Goal: Task Accomplishment & Management: Use online tool/utility

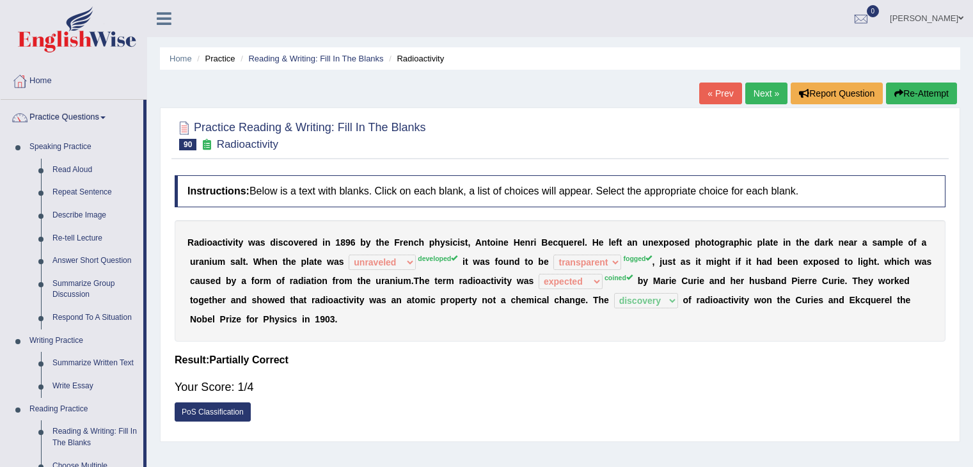
select select "unraveled"
select select "transparent"
select select "expected"
select select "discovery"
